Goal: Task Accomplishment & Management: Manage account settings

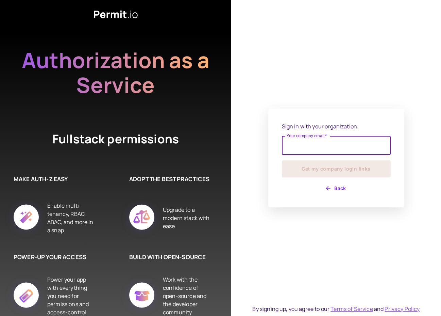
click at [339, 133] on div "Sign in with your organization: Your company email   * Your company email   * G…" at bounding box center [336, 157] width 109 height 71
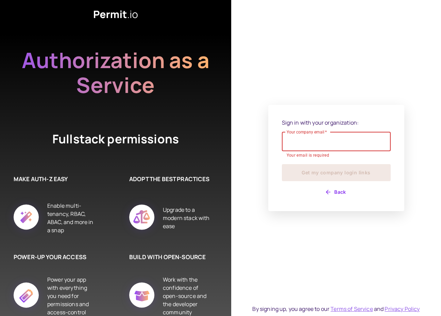
click at [319, 151] on div "Your company email   * Your company email   * Your email is required" at bounding box center [336, 145] width 109 height 27
click at [309, 139] on input "Your company email   *" at bounding box center [336, 141] width 109 height 19
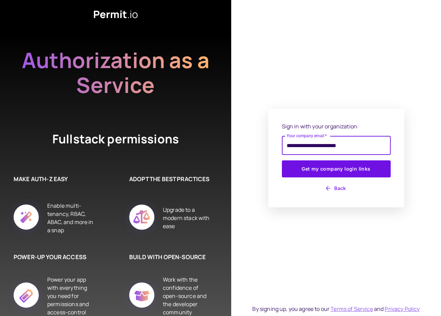
type input "**********"
click at [282, 160] on button "Get my company login links" at bounding box center [336, 168] width 109 height 17
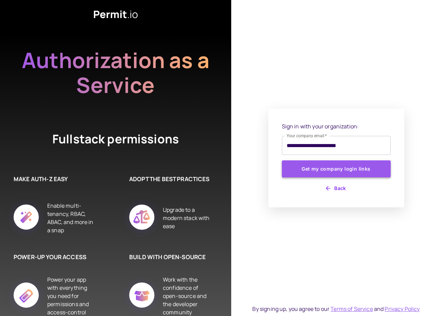
click at [350, 165] on button "Get my company login links" at bounding box center [336, 168] width 109 height 17
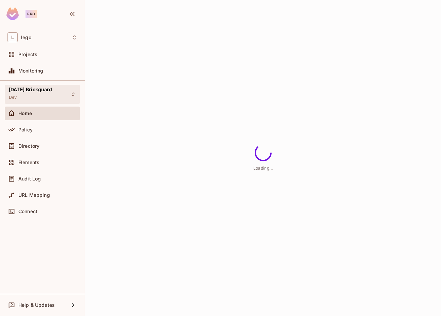
click at [52, 94] on div "[DATE] Brickguard Dev" at bounding box center [31, 94] width 44 height 15
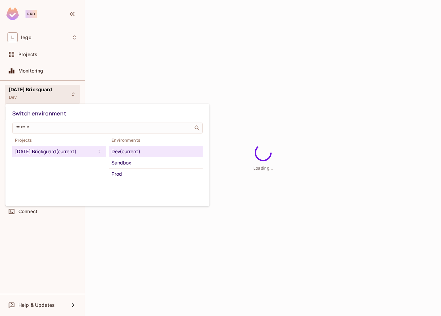
click at [74, 95] on div at bounding box center [220, 158] width 441 height 316
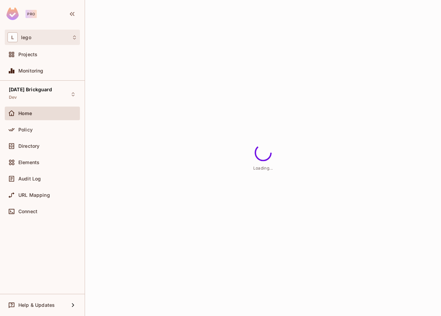
click at [50, 39] on div "L lego" at bounding box center [42, 37] width 70 height 10
click at [52, 41] on div at bounding box center [220, 158] width 441 height 316
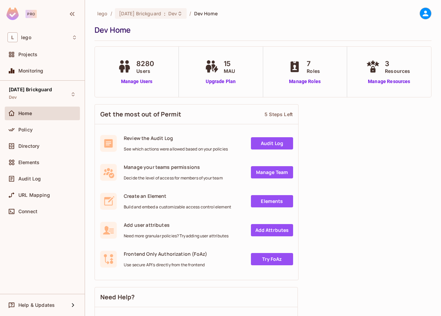
scroll to position [6, 0]
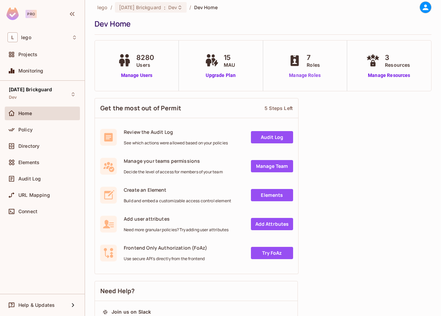
click at [309, 76] on link "Manage Roles" at bounding box center [305, 75] width 37 height 7
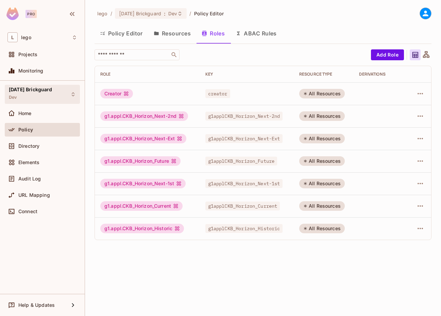
click at [46, 96] on div "[DATE] Brickguard Dev" at bounding box center [31, 94] width 44 height 15
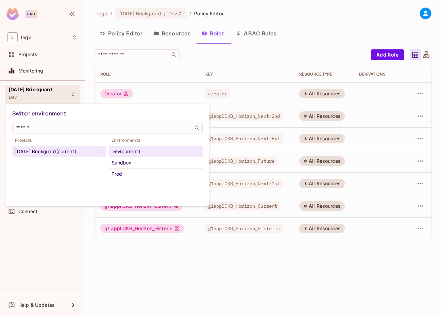
click at [334, 269] on div at bounding box center [220, 158] width 441 height 316
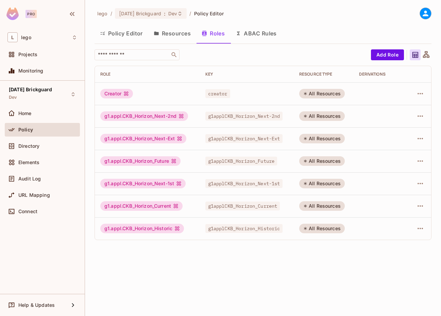
click at [106, 10] on span "lego" at bounding box center [102, 13] width 11 height 6
click at [104, 15] on span "lego" at bounding box center [102, 13] width 11 height 6
click at [118, 34] on button "Policy Editor" at bounding box center [122, 33] width 54 height 17
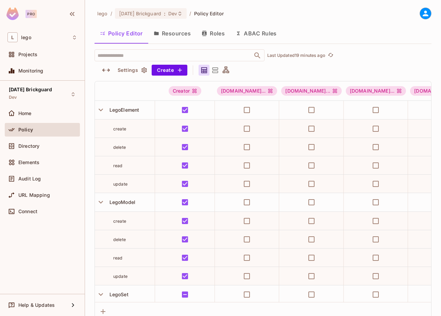
click at [101, 11] on span "lego" at bounding box center [102, 13] width 11 height 6
click at [158, 13] on span "[DATE] Brickguard" at bounding box center [140, 13] width 42 height 6
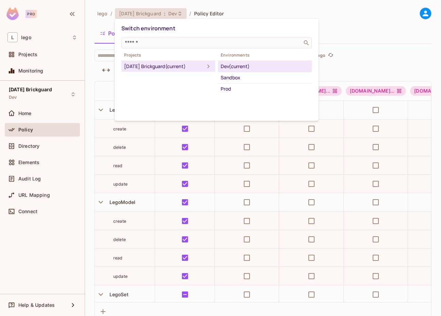
click at [107, 18] on div at bounding box center [220, 158] width 441 height 316
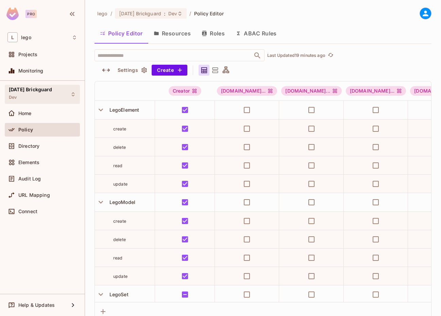
click at [27, 85] on div "[DATE] Brickguard Dev" at bounding box center [42, 94] width 75 height 19
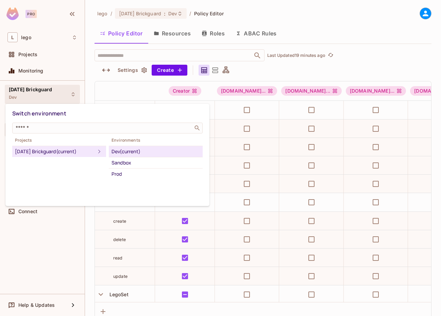
click at [35, 94] on div at bounding box center [220, 158] width 441 height 316
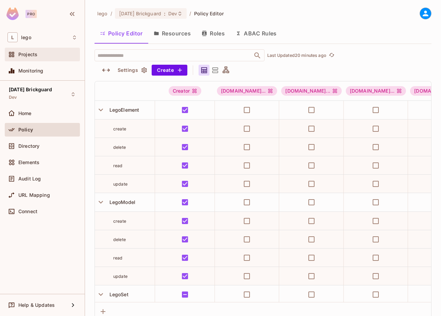
click at [26, 54] on span "Projects" at bounding box center [27, 54] width 19 height 5
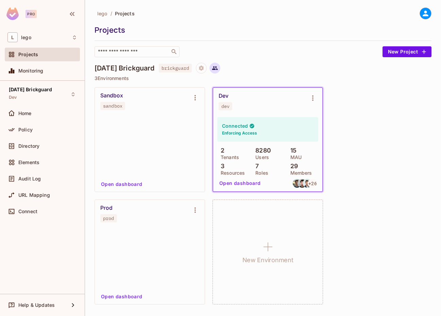
click at [218, 68] on icon at bounding box center [215, 68] width 6 height 6
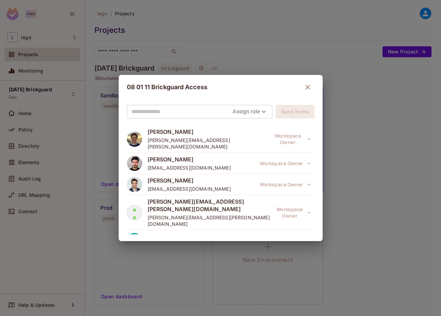
click at [192, 109] on input "text" at bounding box center [182, 111] width 102 height 11
click at [185, 114] on input "text" at bounding box center [182, 111] width 102 height 11
paste input "**********"
type input "**********"
click at [247, 111] on body "**********" at bounding box center [220, 158] width 441 height 316
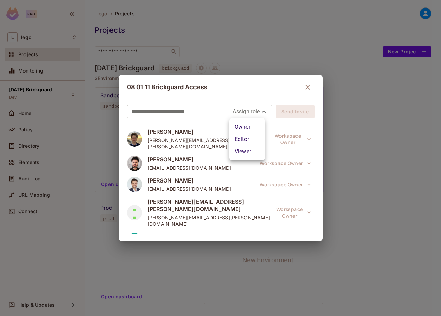
click at [246, 130] on li "Owner" at bounding box center [247, 127] width 36 height 12
type input "*****"
click at [288, 112] on button "Send Invite" at bounding box center [295, 112] width 38 height 14
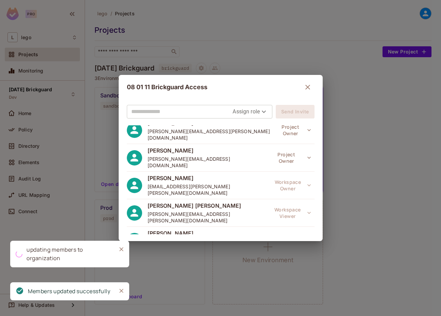
scroll to position [538, 0]
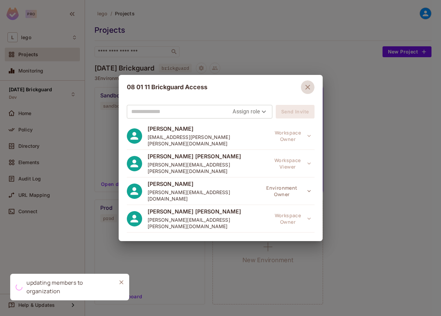
click at [304, 87] on icon "button" at bounding box center [308, 87] width 8 height 8
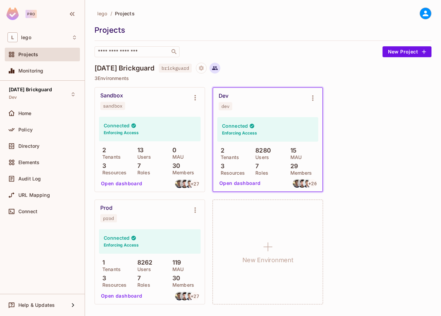
click at [218, 67] on icon at bounding box center [215, 68] width 6 height 6
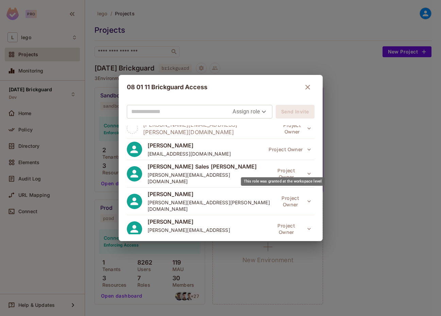
scroll to position [412, 0]
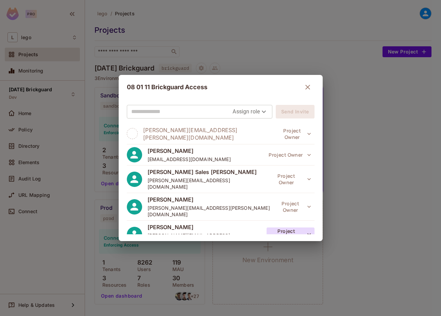
click at [282, 227] on button "Project Owner" at bounding box center [291, 234] width 48 height 14
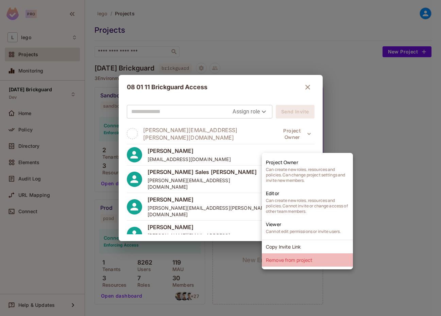
click at [281, 260] on li "Remove from project" at bounding box center [307, 259] width 91 height 13
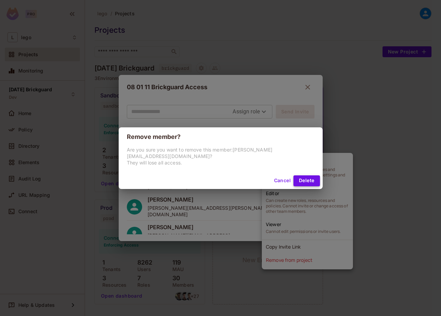
click at [309, 183] on button "Delete" at bounding box center [307, 180] width 26 height 11
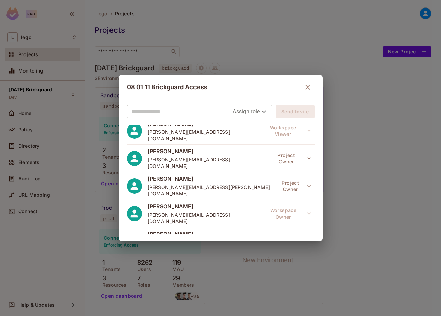
scroll to position [212, 0]
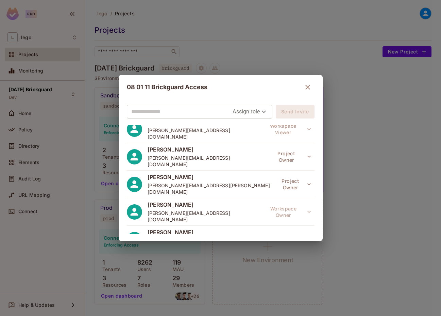
click at [295, 260] on button "Project Owner" at bounding box center [294, 267] width 39 height 14
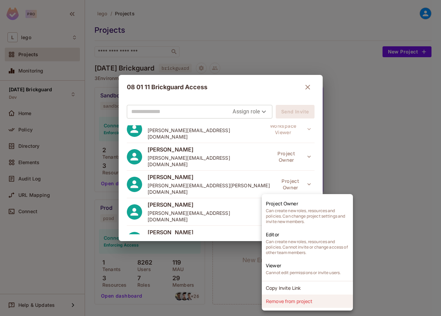
click at [293, 303] on li "Remove from project" at bounding box center [307, 300] width 91 height 13
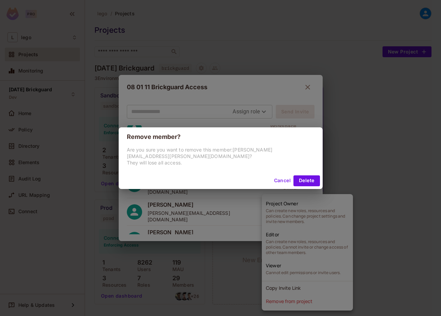
click at [272, 175] on button "Cancel" at bounding box center [283, 180] width 22 height 11
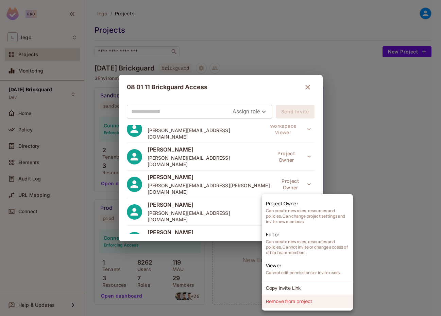
click at [304, 300] on li "Remove from project" at bounding box center [307, 300] width 91 height 13
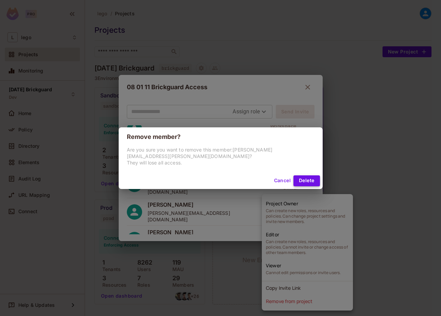
click at [304, 176] on button "Delete" at bounding box center [307, 180] width 26 height 11
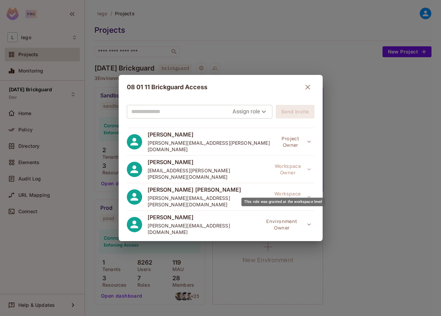
scroll to position [423, 0]
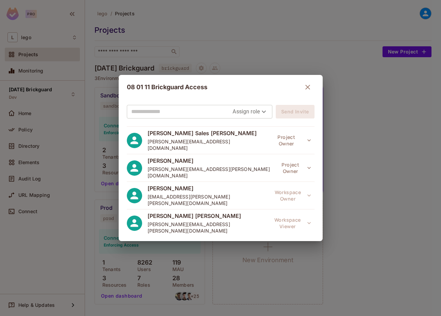
click at [286, 244] on button "Environment Owner" at bounding box center [286, 251] width 57 height 14
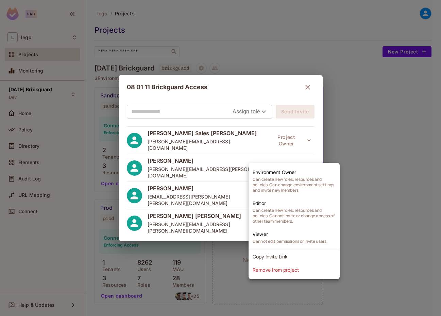
click at [227, 162] on div at bounding box center [220, 158] width 441 height 316
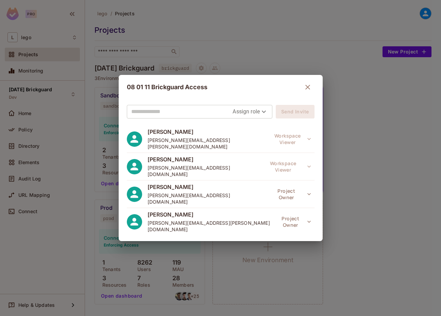
scroll to position [0, 0]
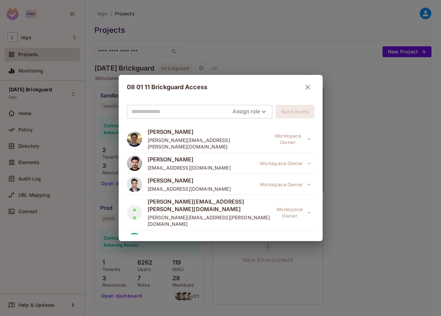
click at [309, 90] on button "button" at bounding box center [308, 87] width 14 height 14
